Goal: Communication & Community: Answer question/provide support

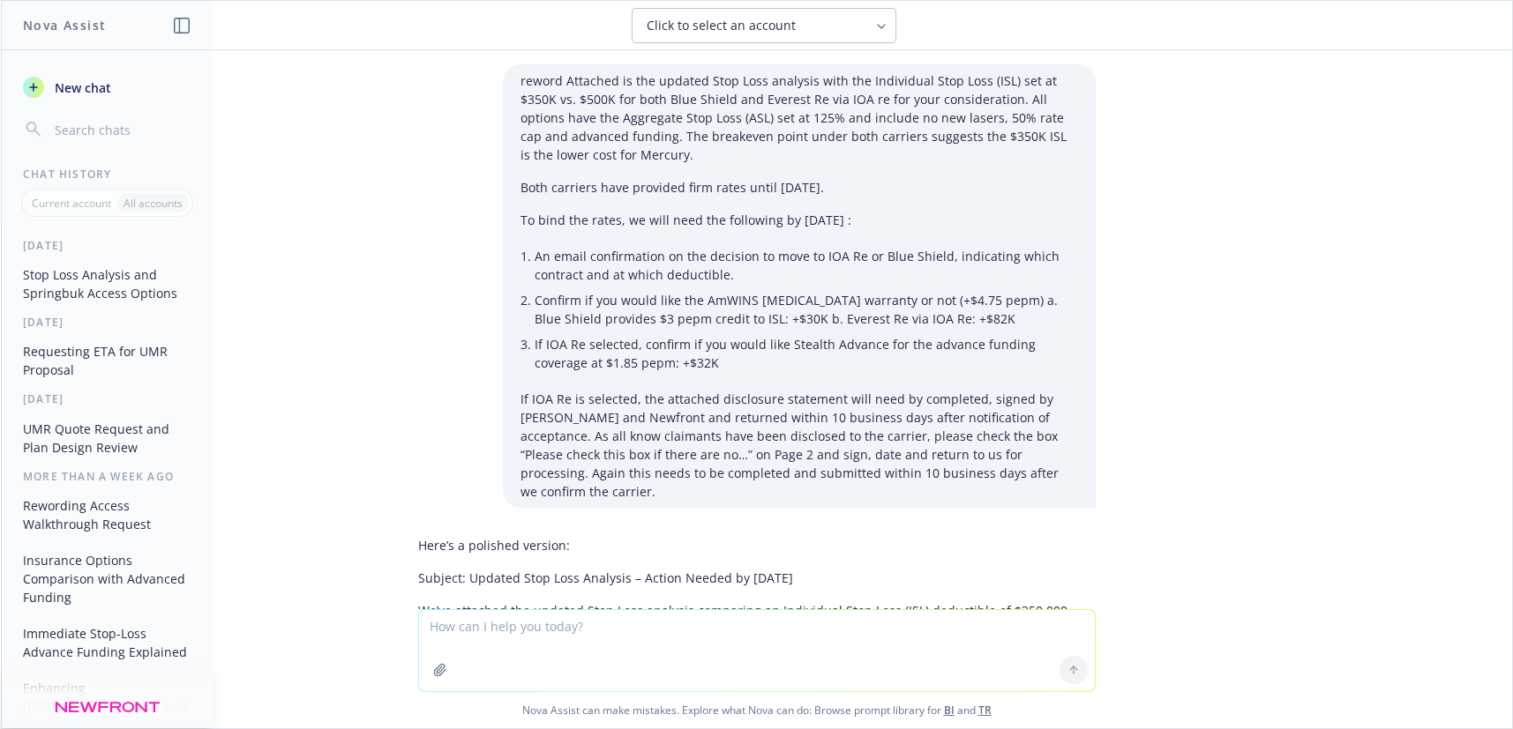
scroll to position [1143, 0]
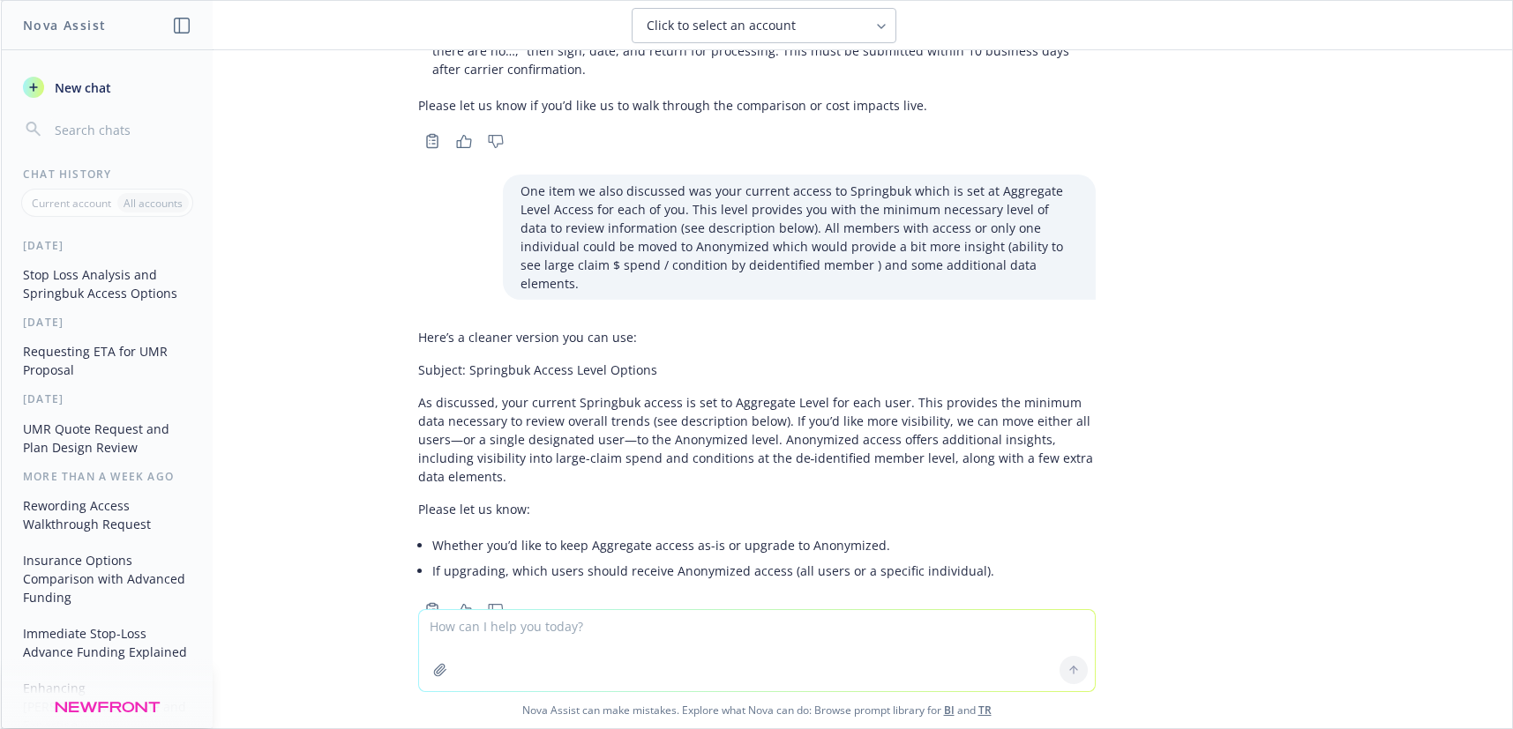
click at [463, 638] on textarea at bounding box center [757, 650] width 676 height 81
paste textarea "So glad you're part of this team! Your energy and dedication to moving us forwa…"
type textarea "So glad you're part of this team! Your energy and dedication to moving us forwa…"
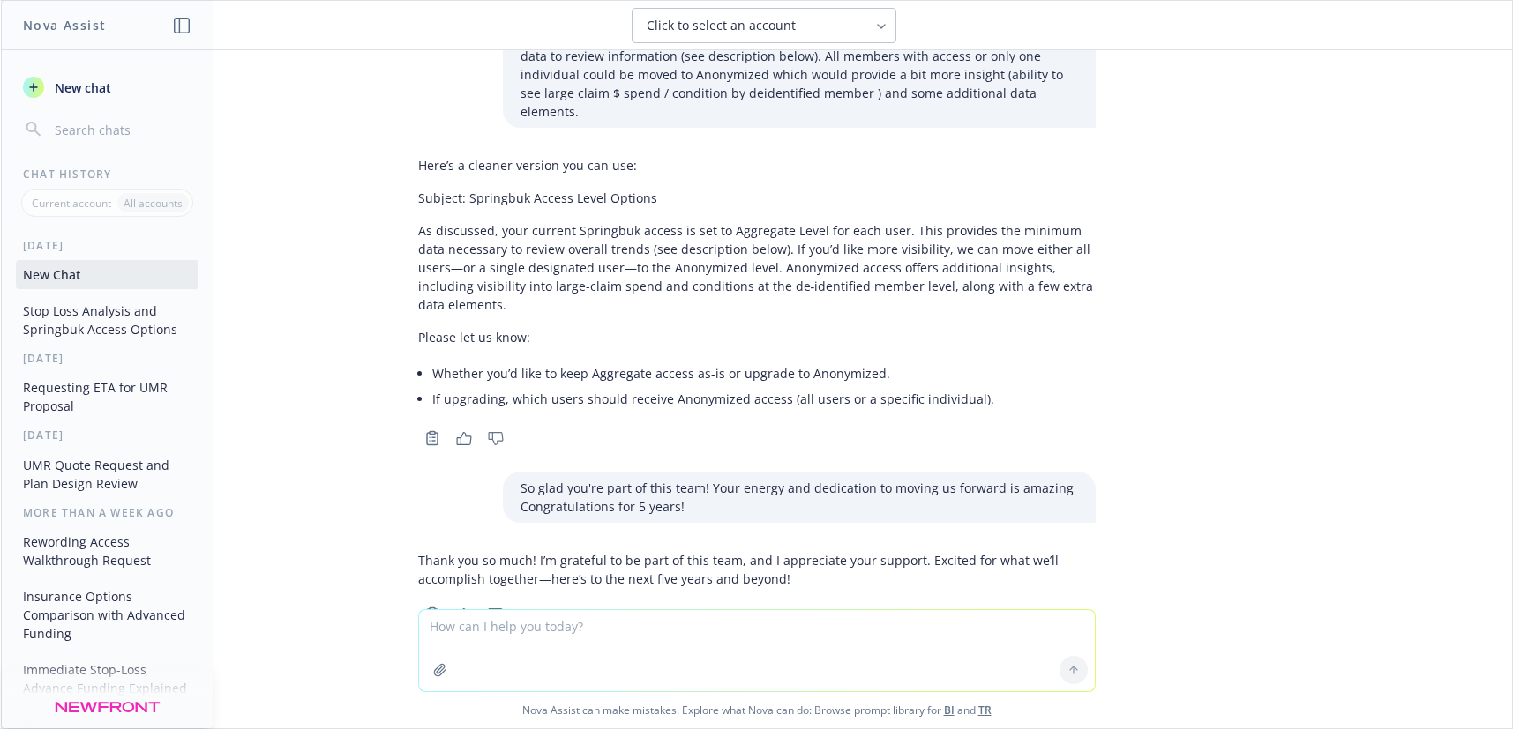
scroll to position [1319, 0]
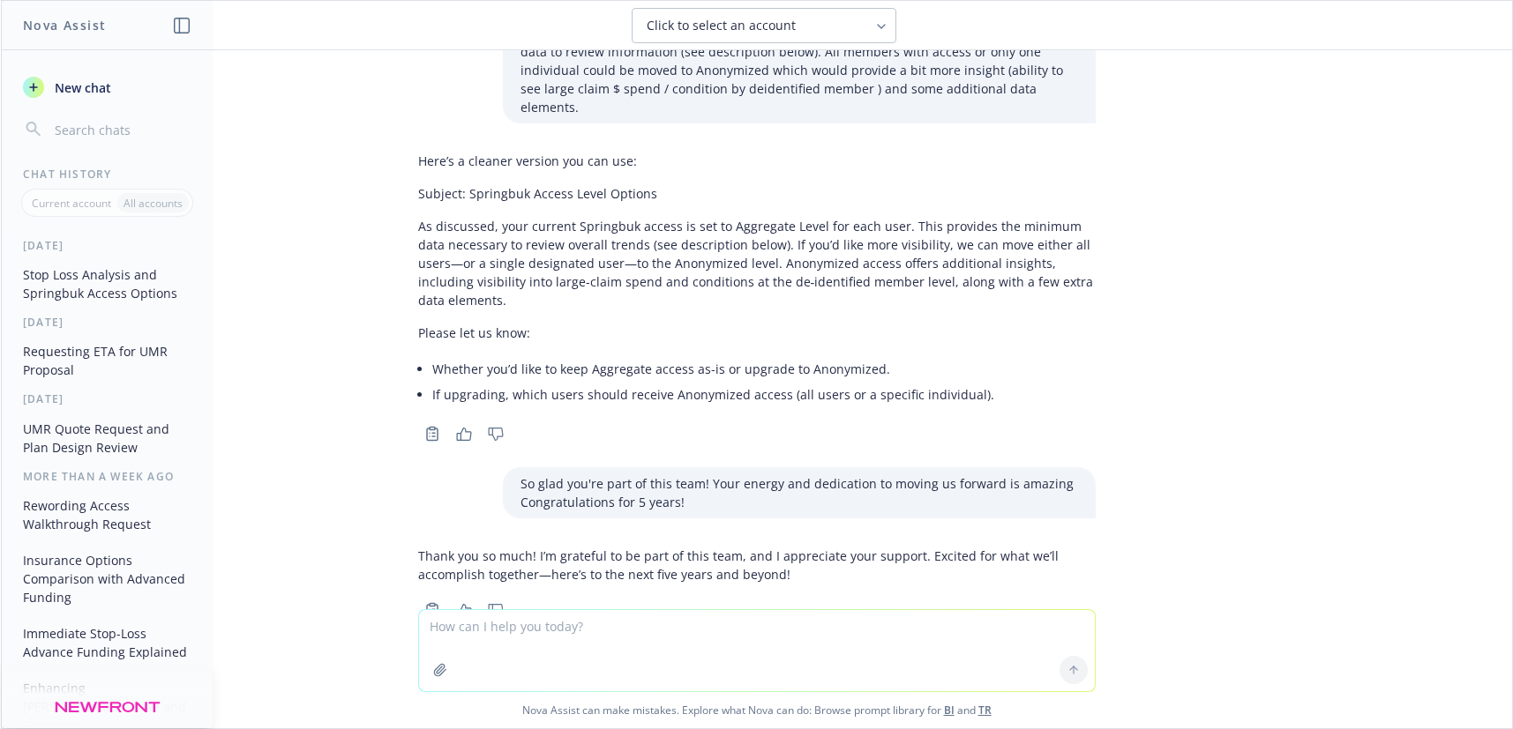
click at [436, 628] on textarea at bounding box center [757, 650] width 676 height 81
paste textarea "So glad you're part of this team! Your energy and dedication to moving us forwa…"
type textarea "reword So glad you're part of this team! Your energy and dedication to moving u…"
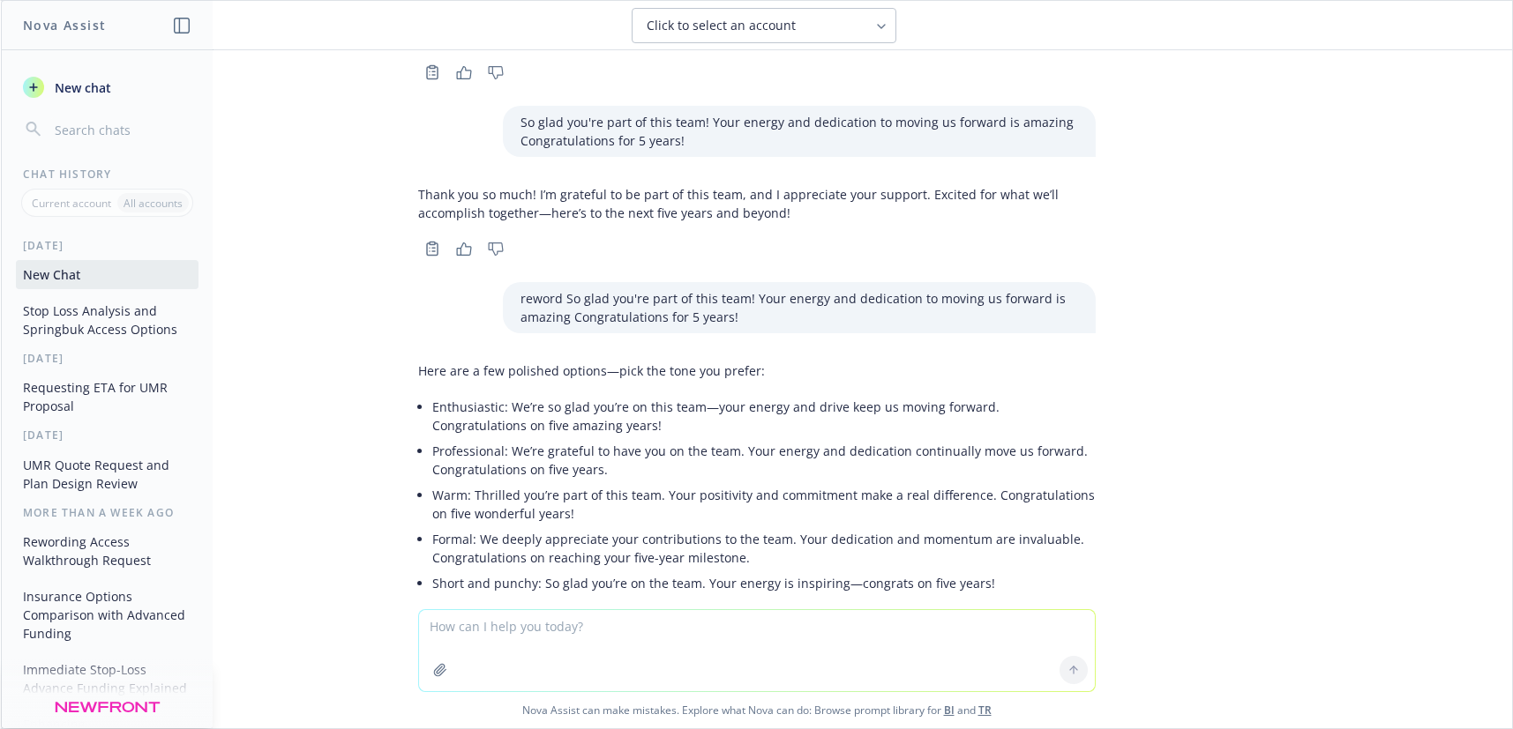
scroll to position [1693, 0]
